Goal: Check status

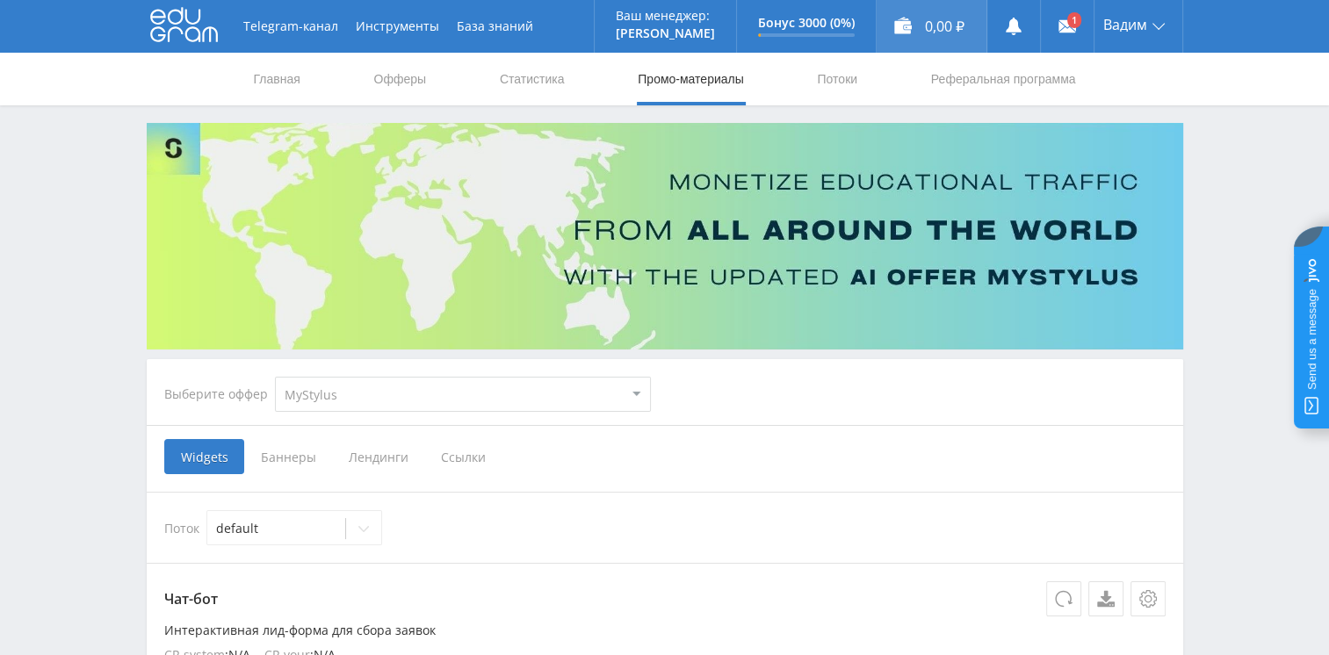
click at [945, 30] on div "0,00 ₽" at bounding box center [932, 26] width 110 height 53
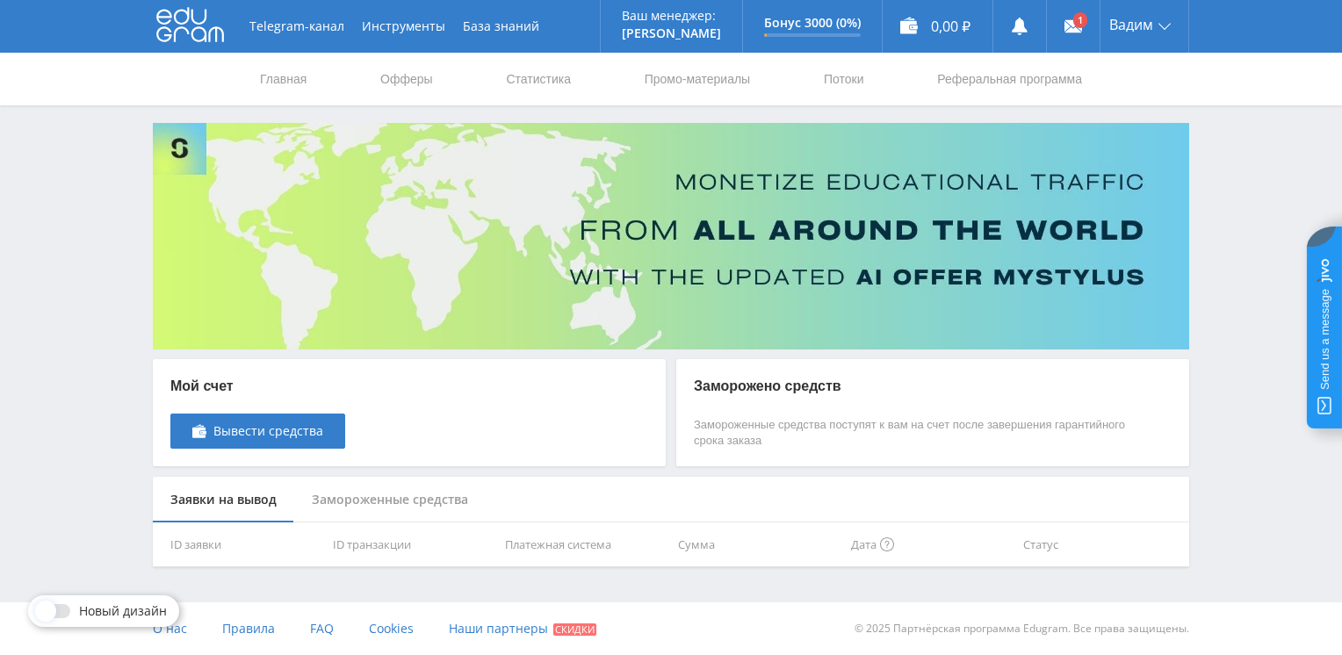
click at [108, 608] on span "Новый дизайн" at bounding box center [123, 611] width 88 height 14
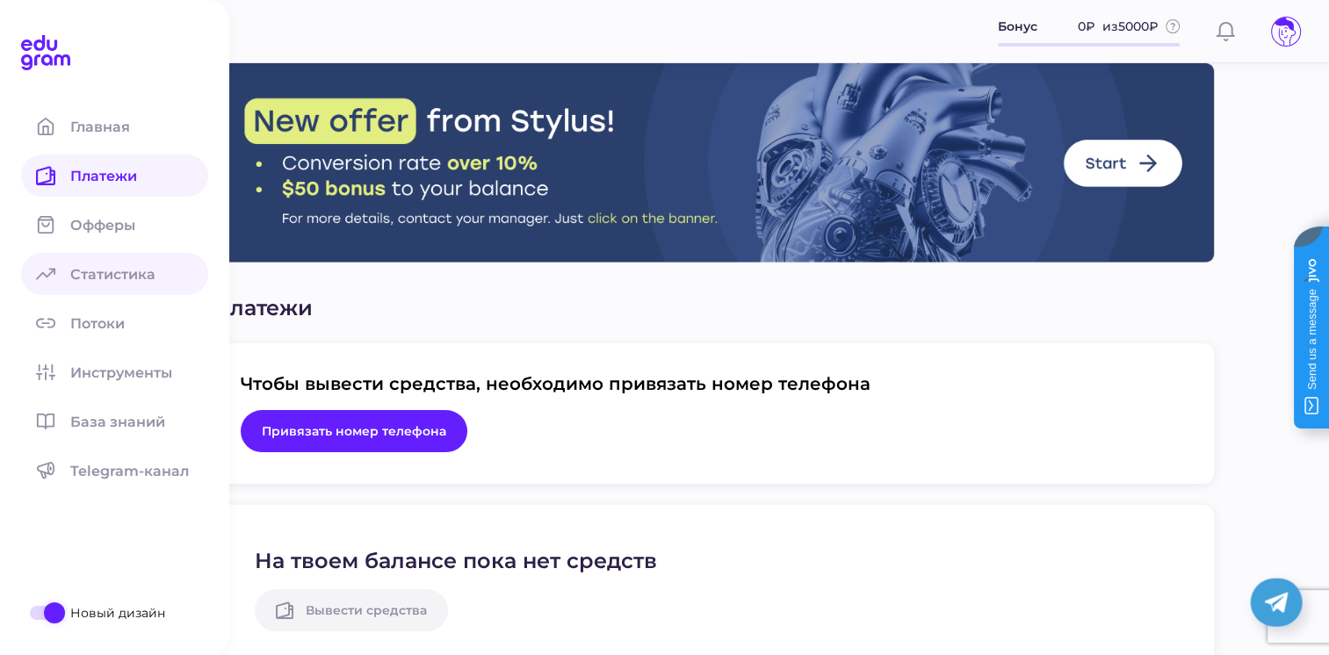
click at [154, 288] on link "Статистика" at bounding box center [114, 274] width 187 height 42
